Goal: Transaction & Acquisition: Subscribe to service/newsletter

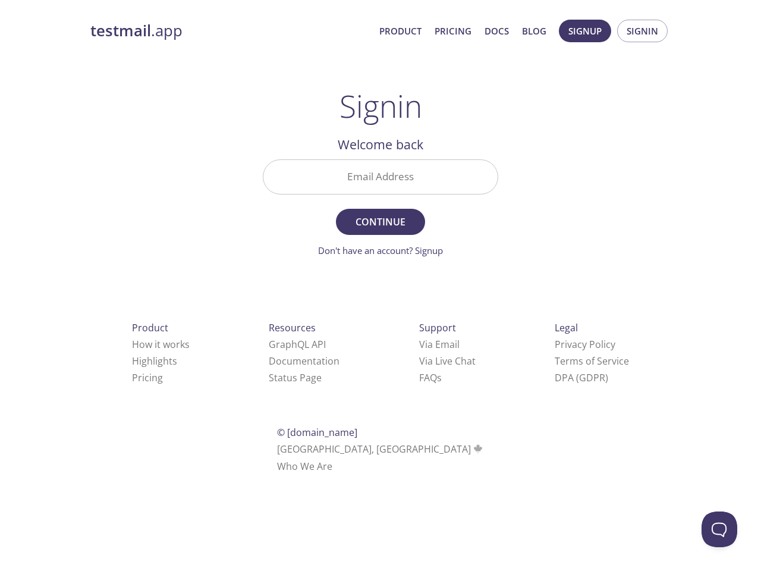
click at [380, 215] on span "Continue" at bounding box center [380, 221] width 63 height 17
click at [585, 31] on span "Signup" at bounding box center [584, 30] width 33 height 15
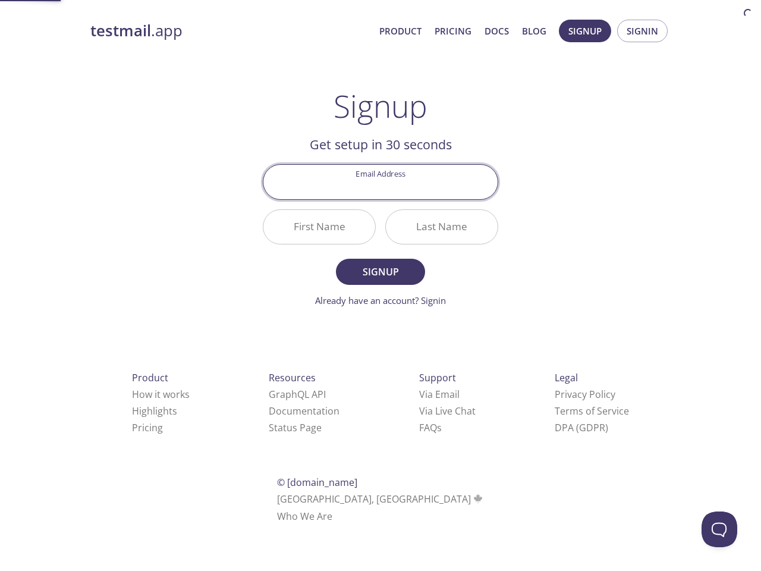
click at [642, 31] on span "Signin" at bounding box center [641, 30] width 31 height 15
